Goal: Task Accomplishment & Management: Complete application form

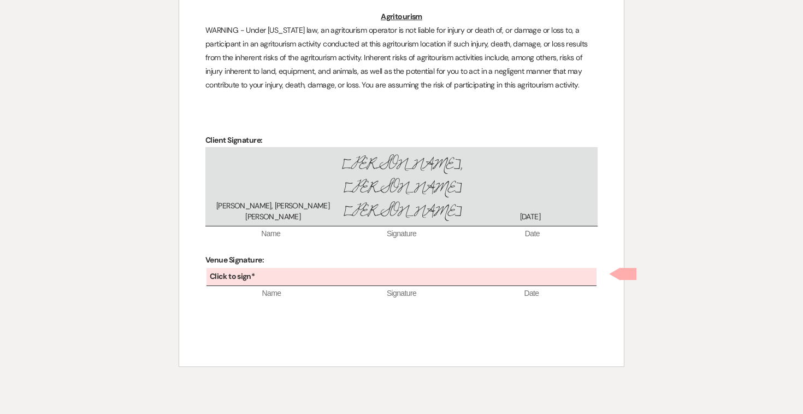
scroll to position [3151, 0]
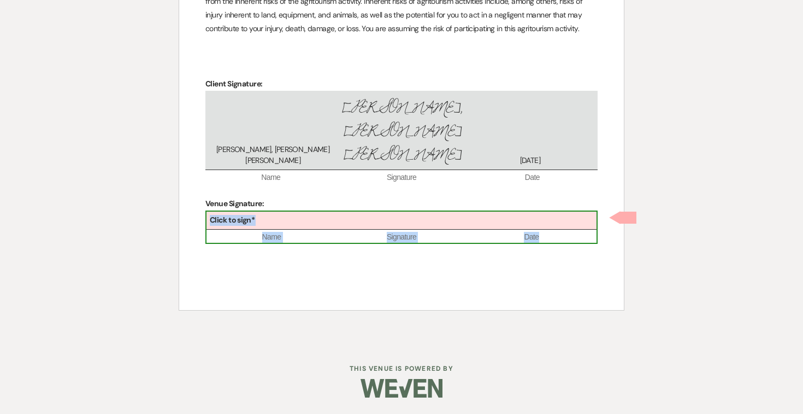
click at [321, 223] on div "Click to sign*" at bounding box center [402, 220] width 390 height 18
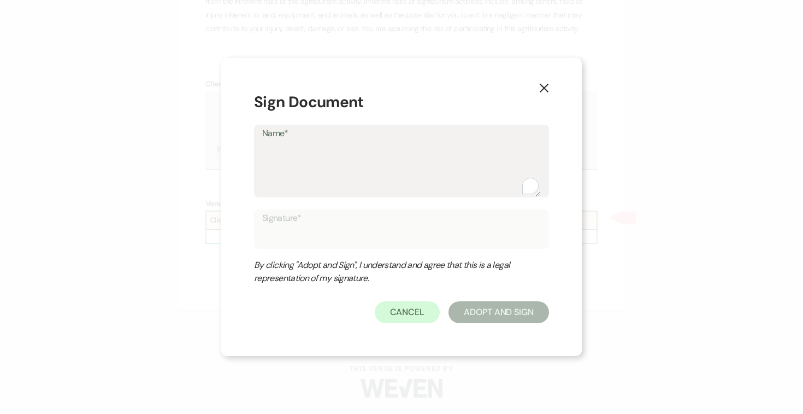
type textarea "J"
type input "J"
type textarea "Jo"
type input "Jo"
type textarea "Jos"
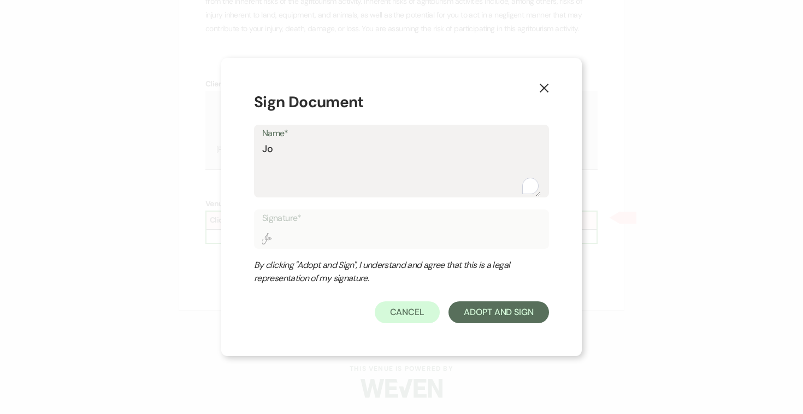
type input "Jos"
type textarea "Jose"
type input "Jose"
type textarea "Josep"
type input "Josep"
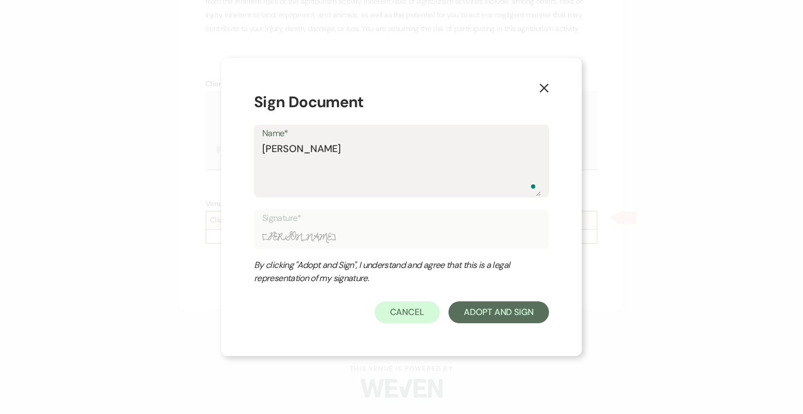
type textarea "Joseph"
type input "Joseph"
type textarea "Joseph"
type input "Joseph"
type textarea "Joseph D"
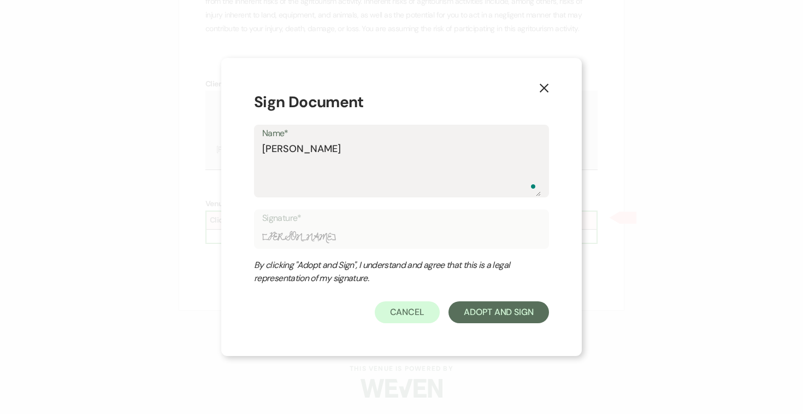
type input "Joseph D"
type textarea "Joseph Do"
type input "Joseph Do"
type textarea "Joseph Doy"
type input "Joseph Doy"
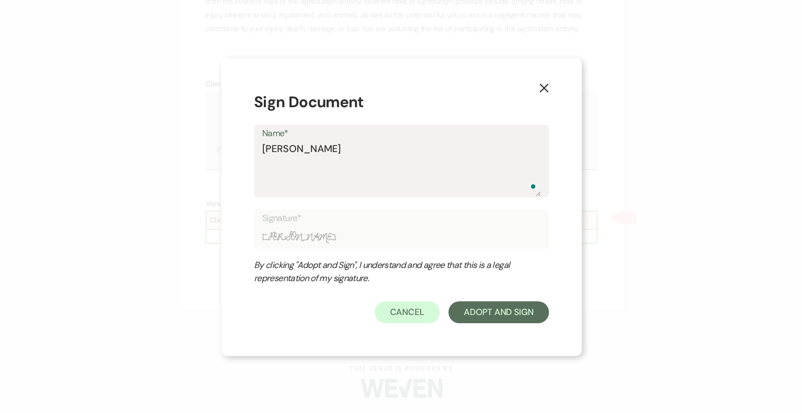
type textarea "Joseph Doyl"
type input "Joseph Doyl"
type textarea "Joseph Doyle"
type input "Joseph Doyle"
type textarea "Joseph Doyle"
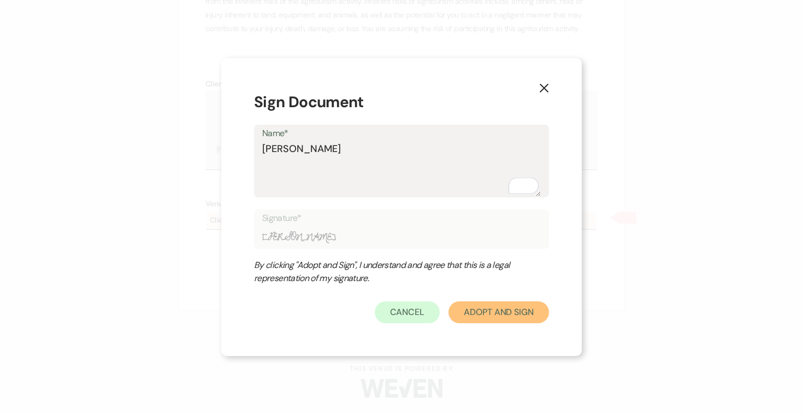
click at [494, 310] on button "Adopt And Sign" at bounding box center [499, 312] width 101 height 22
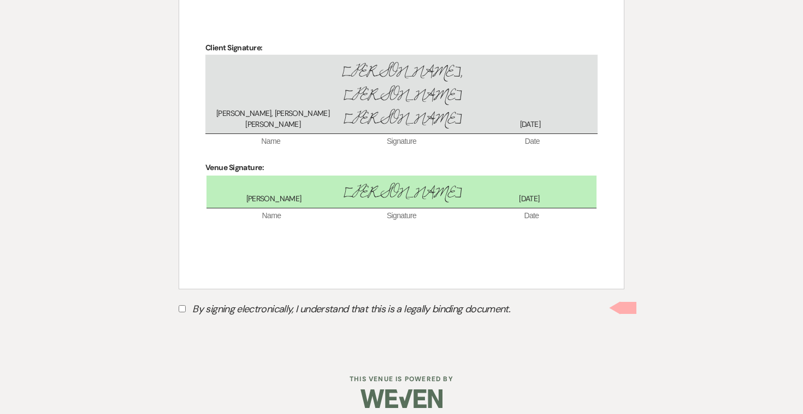
scroll to position [3197, 0]
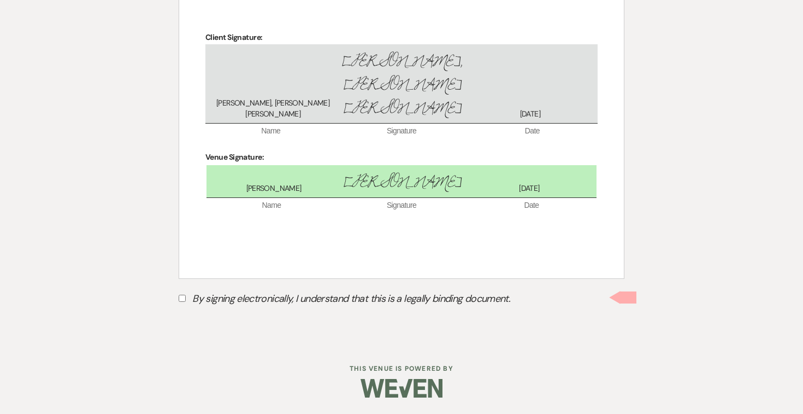
click at [182, 302] on label "By signing electronically, I understand that this is a legally binding document." at bounding box center [402, 300] width 446 height 21
click at [182, 302] on input "By signing electronically, I understand that this is a legally binding document." at bounding box center [182, 297] width 7 height 7
checkbox input "true"
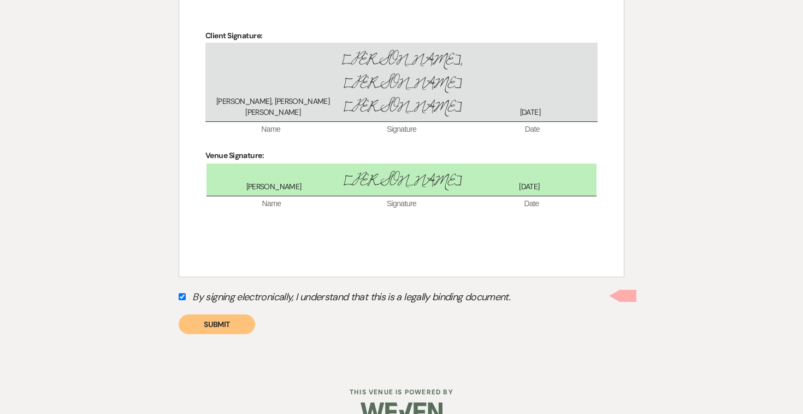
click at [210, 326] on button "Submit" at bounding box center [217, 324] width 76 height 20
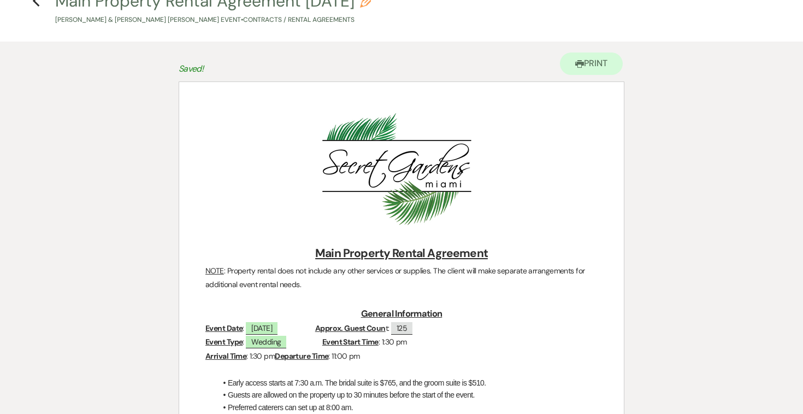
scroll to position [0, 0]
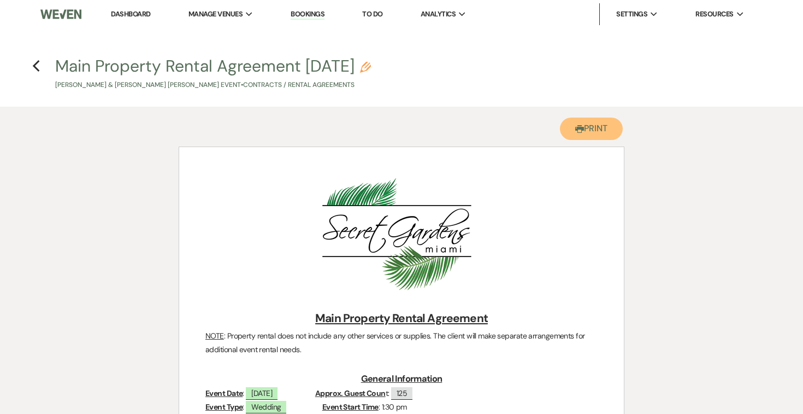
click at [599, 136] on button "Printer Print" at bounding box center [591, 128] width 63 height 22
click at [35, 64] on use "button" at bounding box center [35, 66] width 7 height 12
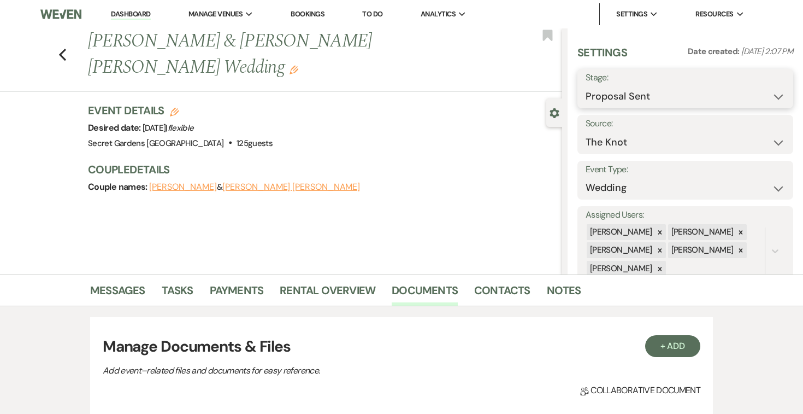
click at [779, 95] on select "Inquiry Follow Up Tour Requested Tour Confirmed Toured Proposal Sent Booked Lost" at bounding box center [685, 96] width 199 height 21
select select "7"
click at [586, 86] on select "Inquiry Follow Up Tour Requested Tour Confirmed Toured Proposal Sent Booked Lost" at bounding box center [685, 96] width 199 height 21
click at [772, 87] on button "Save" at bounding box center [771, 89] width 44 height 22
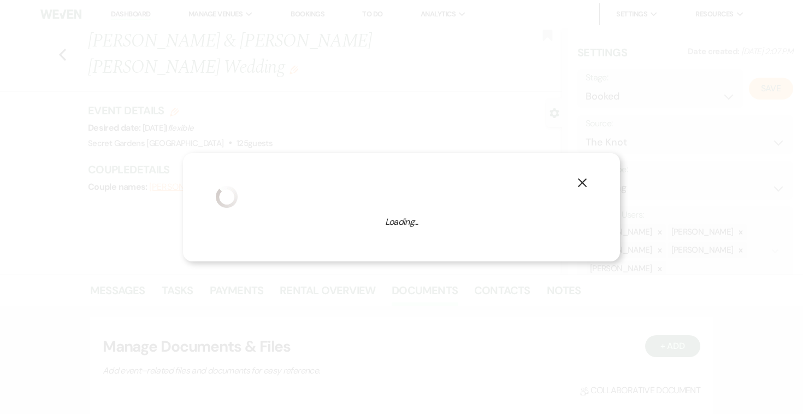
select select "1"
select select "834"
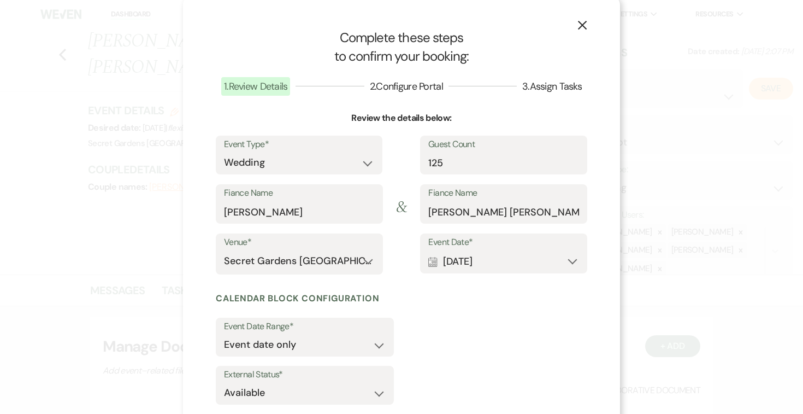
scroll to position [68, 0]
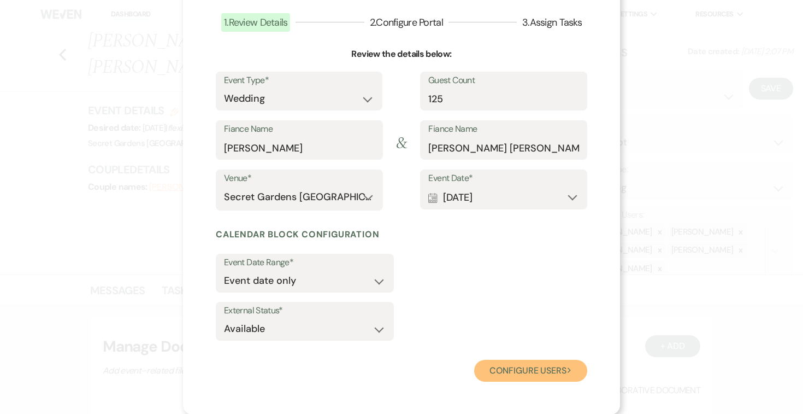
click at [517, 368] on button "Configure users Next" at bounding box center [530, 371] width 113 height 22
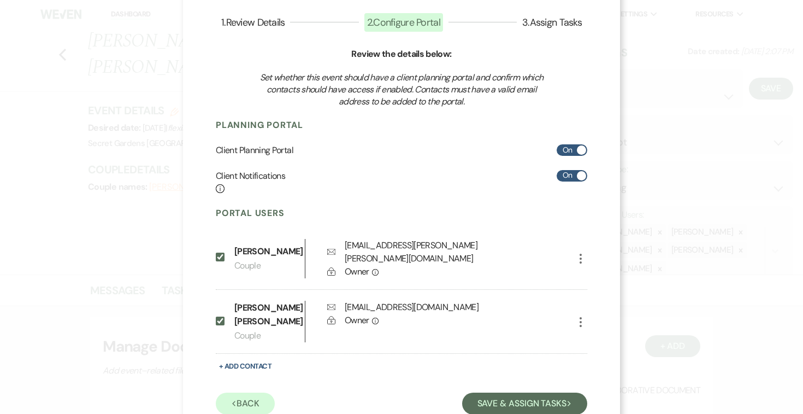
scroll to position [105, 0]
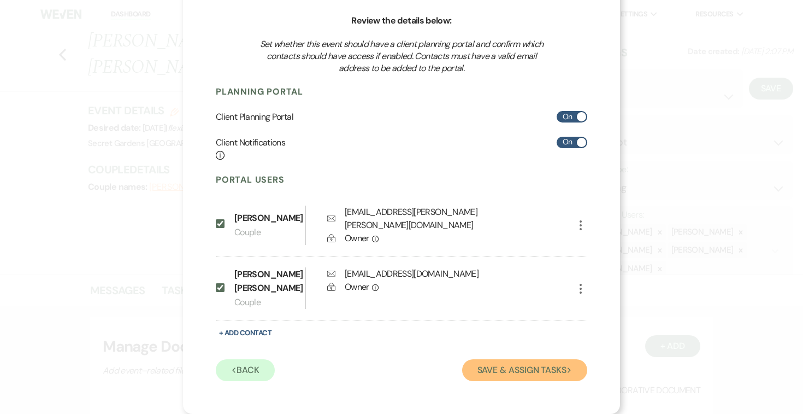
click at [511, 366] on button "Save & Assign Tasks Next" at bounding box center [524, 370] width 125 height 22
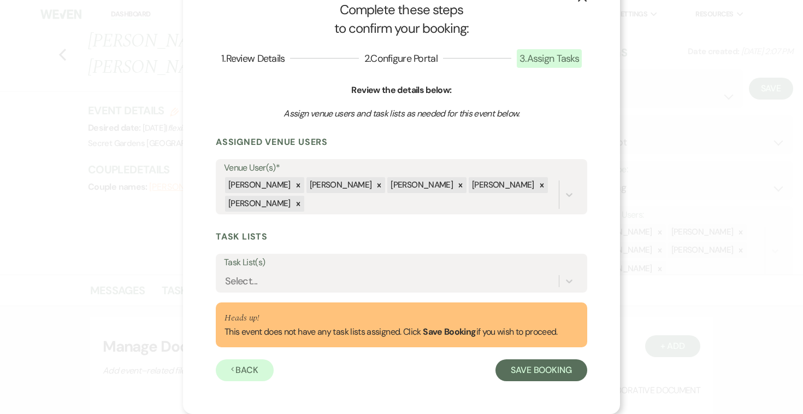
scroll to position [32, 0]
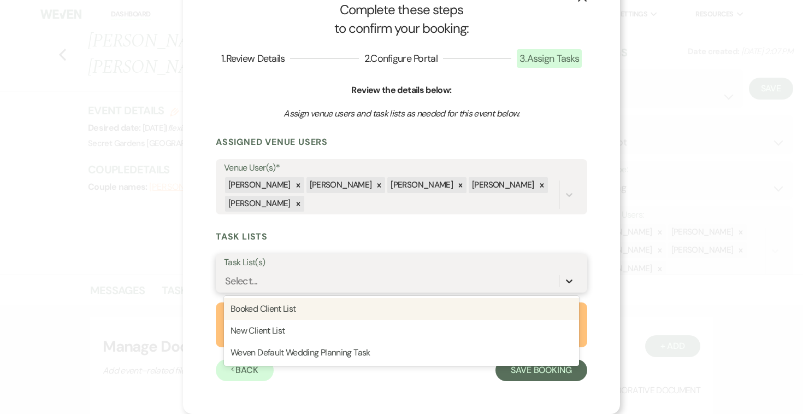
click at [570, 281] on icon at bounding box center [569, 280] width 11 height 11
click at [499, 299] on div "Booked Client List" at bounding box center [401, 309] width 355 height 22
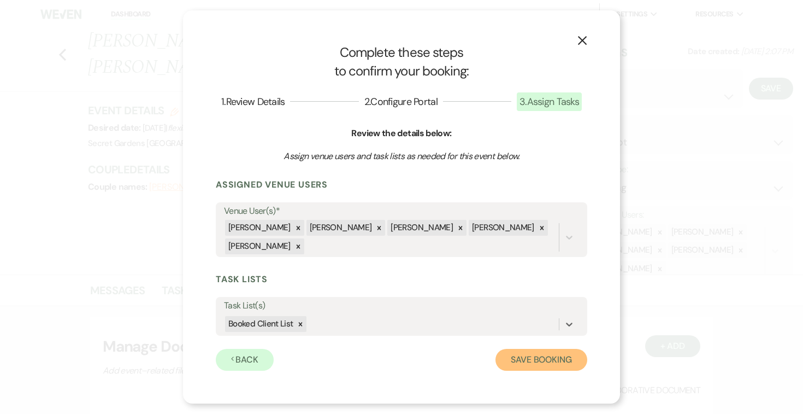
click at [522, 364] on button "Save Booking" at bounding box center [542, 360] width 92 height 22
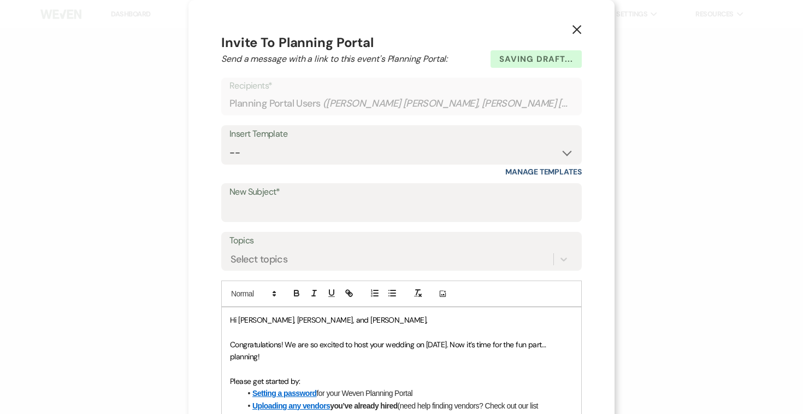
select select "14"
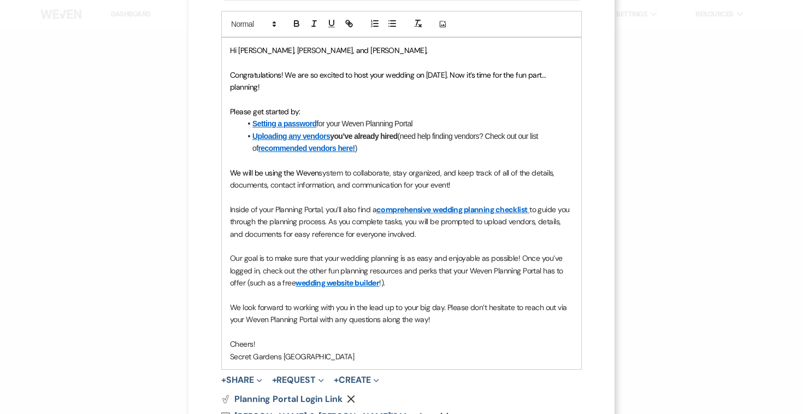
scroll to position [350, 0]
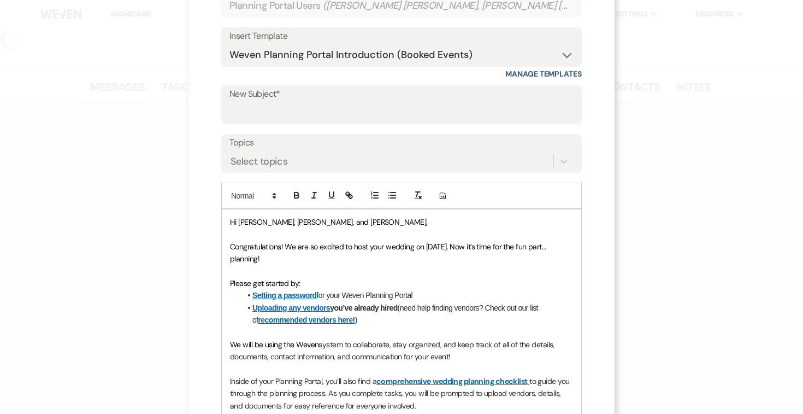
scroll to position [64, 0]
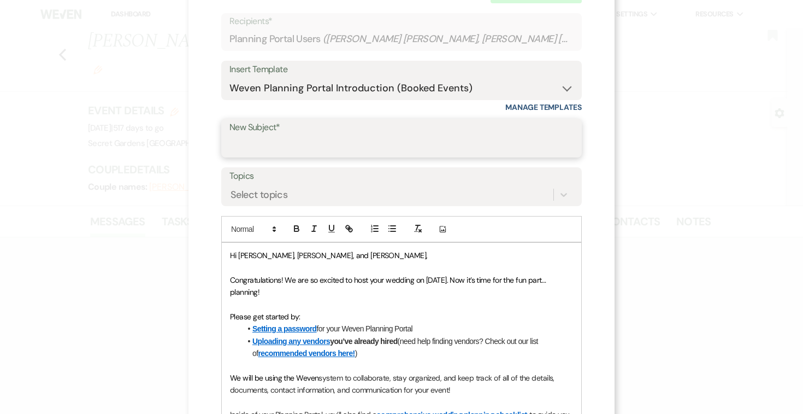
click at [265, 141] on input "New Subject*" at bounding box center [401, 145] width 344 height 21
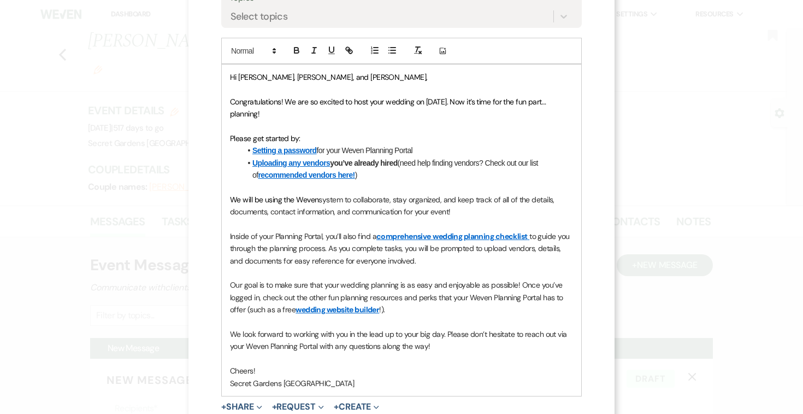
scroll to position [350, 0]
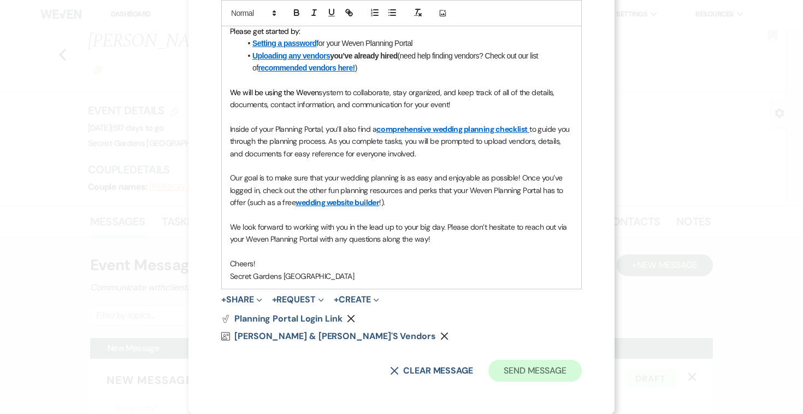
type input "Portal Registration"
click at [528, 371] on button "Send Message" at bounding box center [534, 371] width 93 height 22
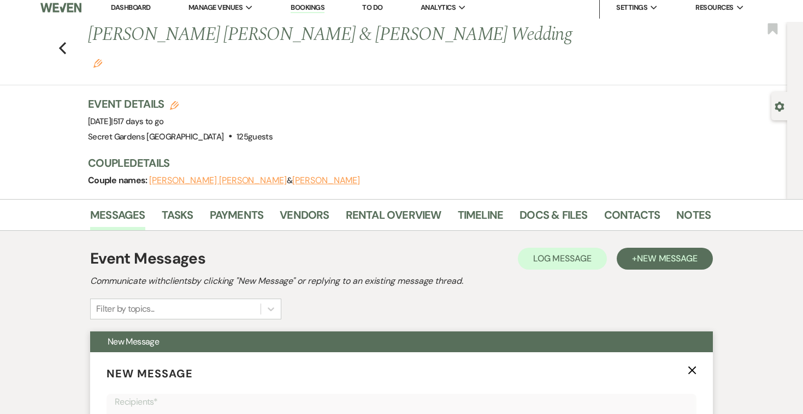
scroll to position [9, 0]
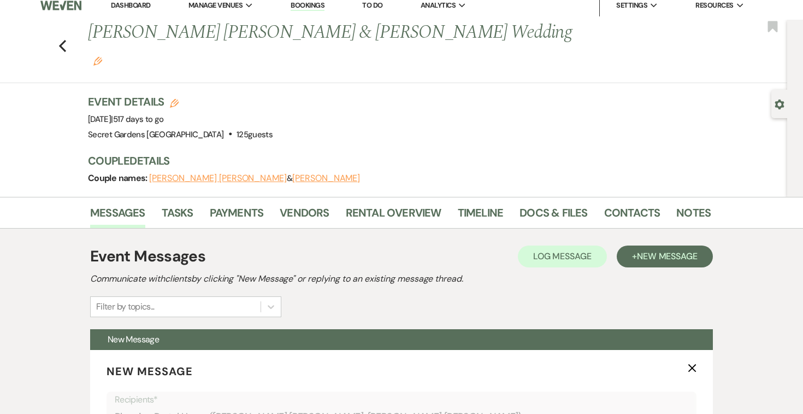
click at [780, 104] on icon "Gear" at bounding box center [780, 104] width 10 height 10
select select "2"
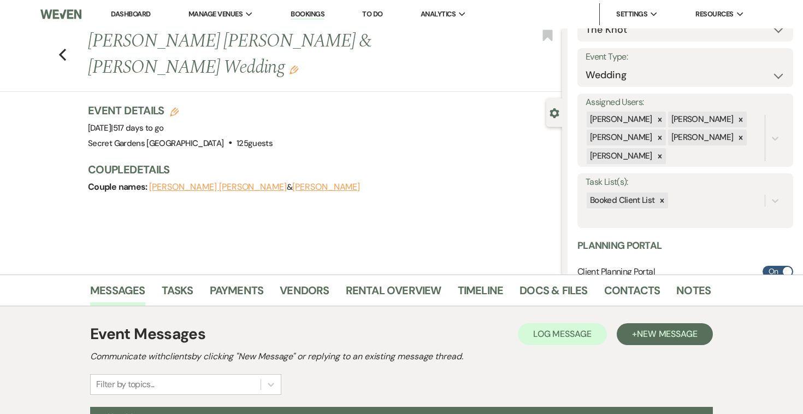
scroll to position [0, 0]
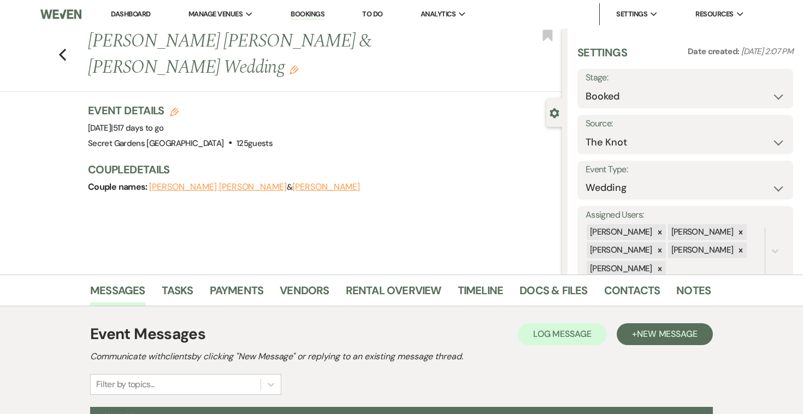
click at [131, 15] on link "Dashboard" at bounding box center [130, 13] width 39 height 9
